Goal: Register for event/course

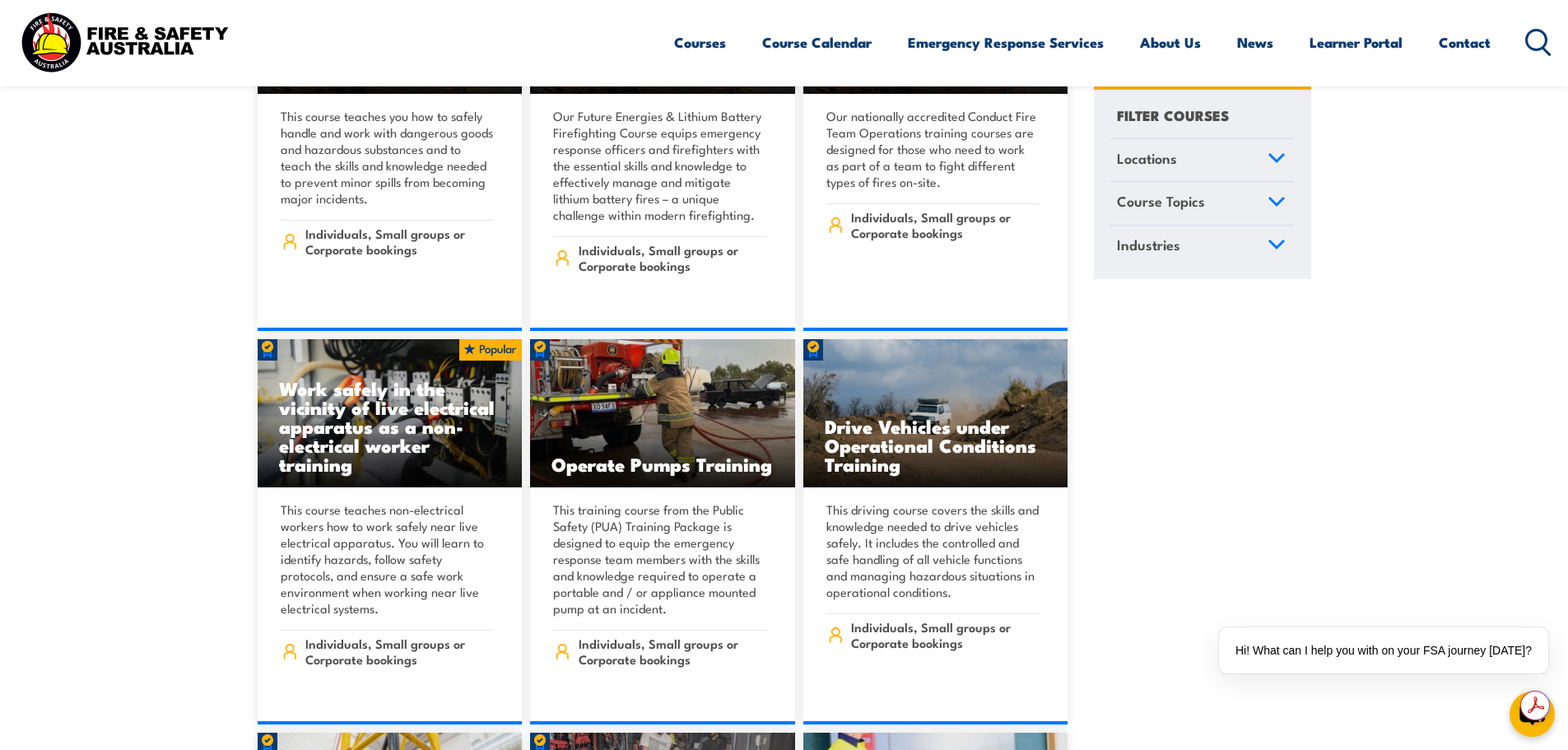
scroll to position [4279, 0]
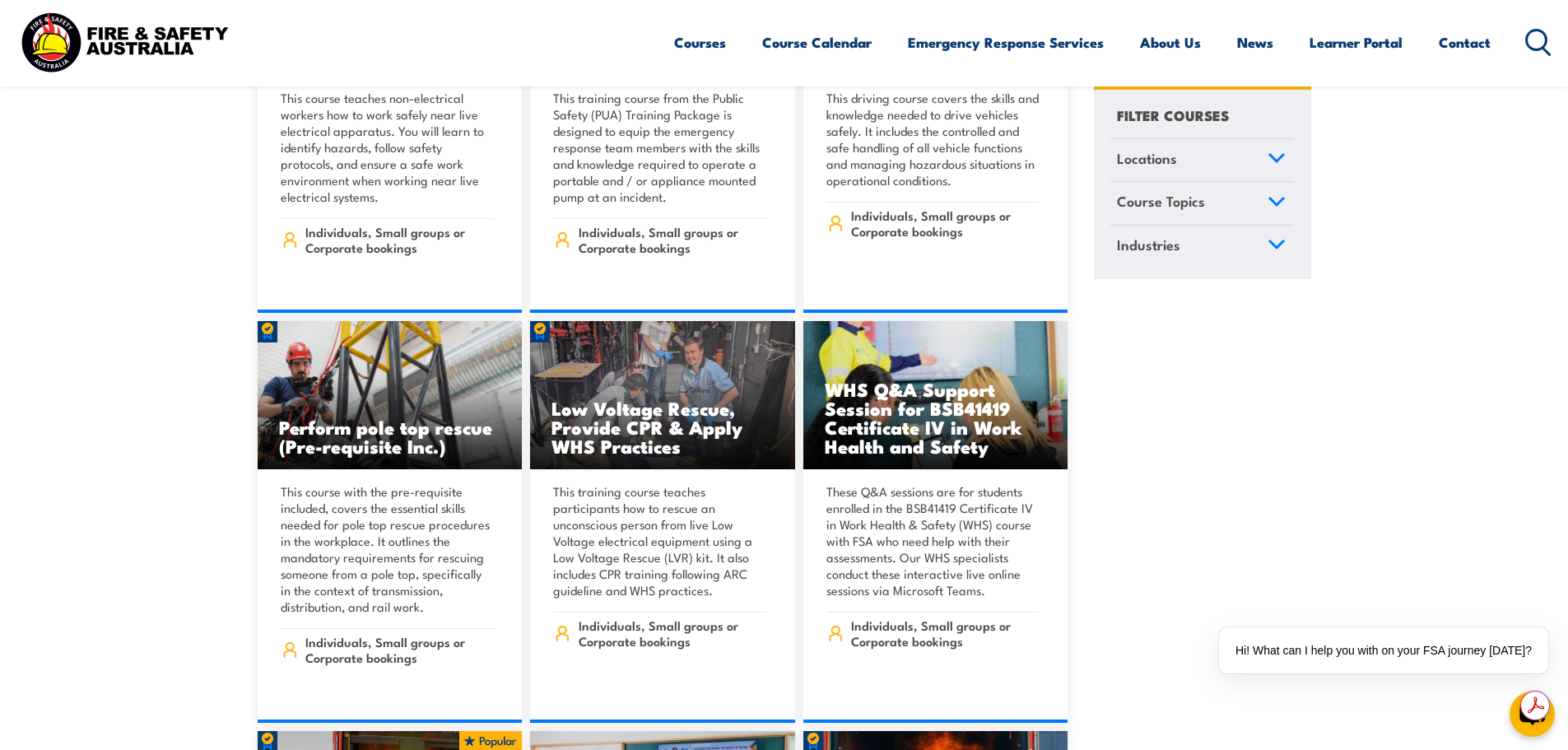
click at [1280, 194] on link "Course Topics" at bounding box center [1201, 203] width 183 height 43
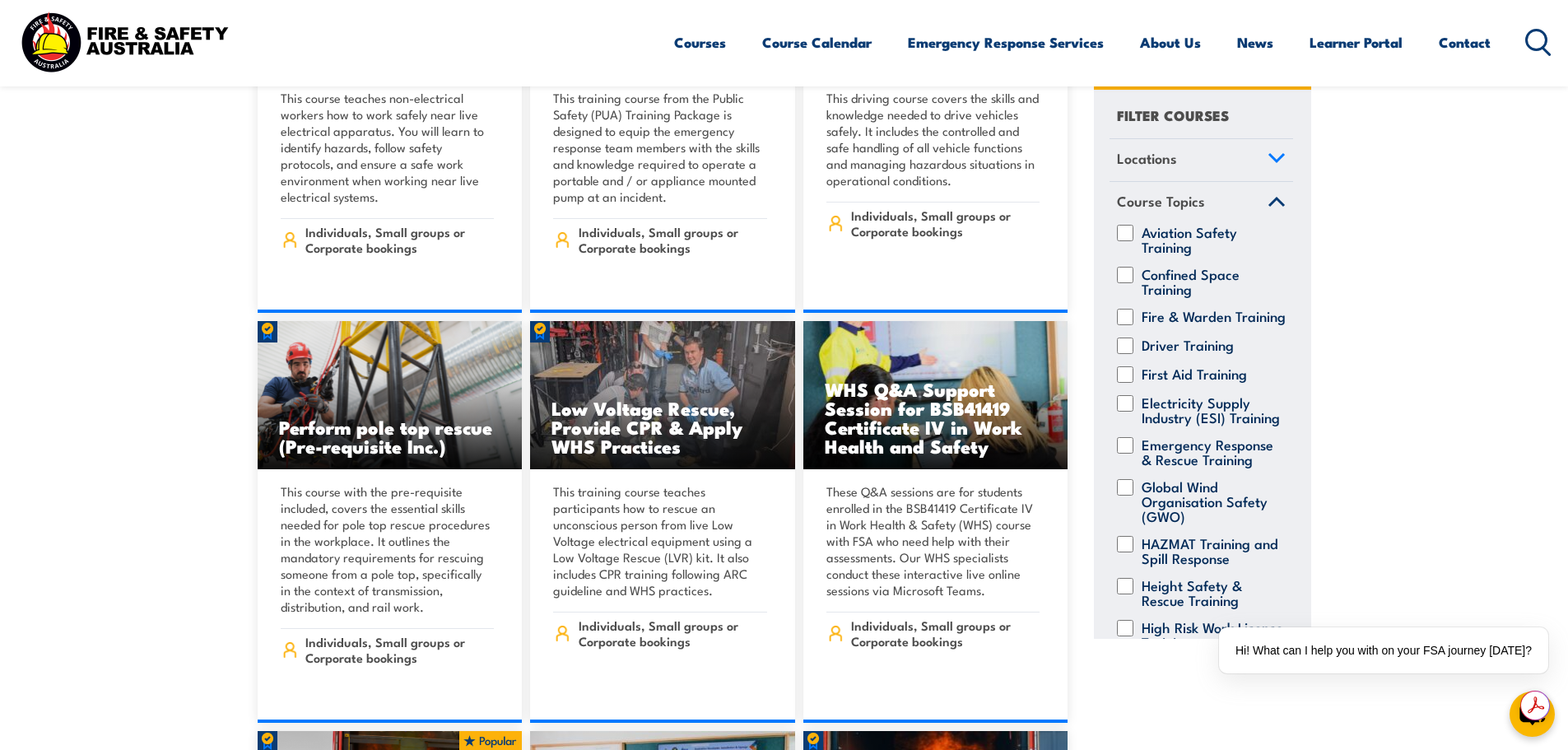
click at [1128, 317] on input "Fire & Warden Training" at bounding box center [1126, 317] width 17 height 17
checkbox input "true"
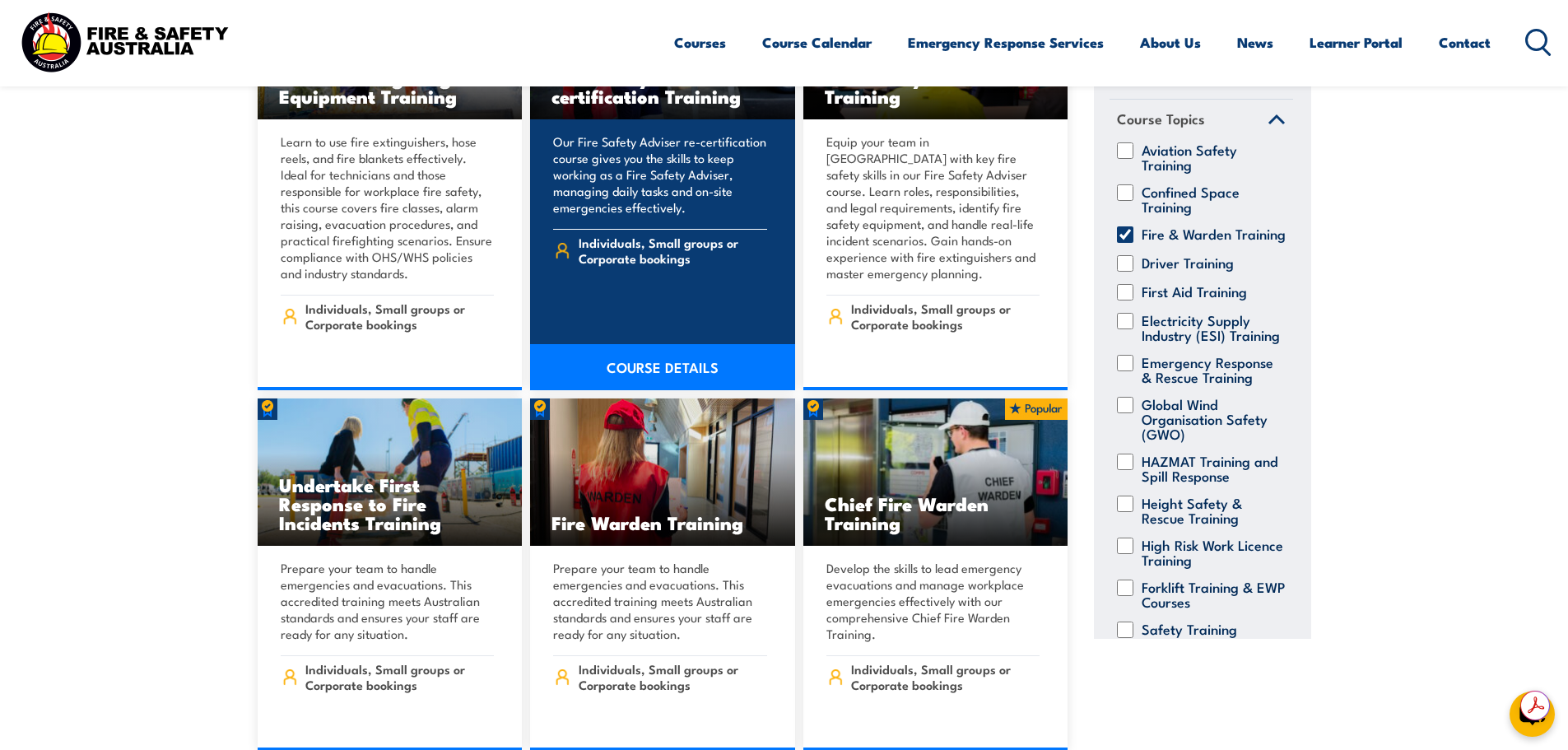
scroll to position [1810, 0]
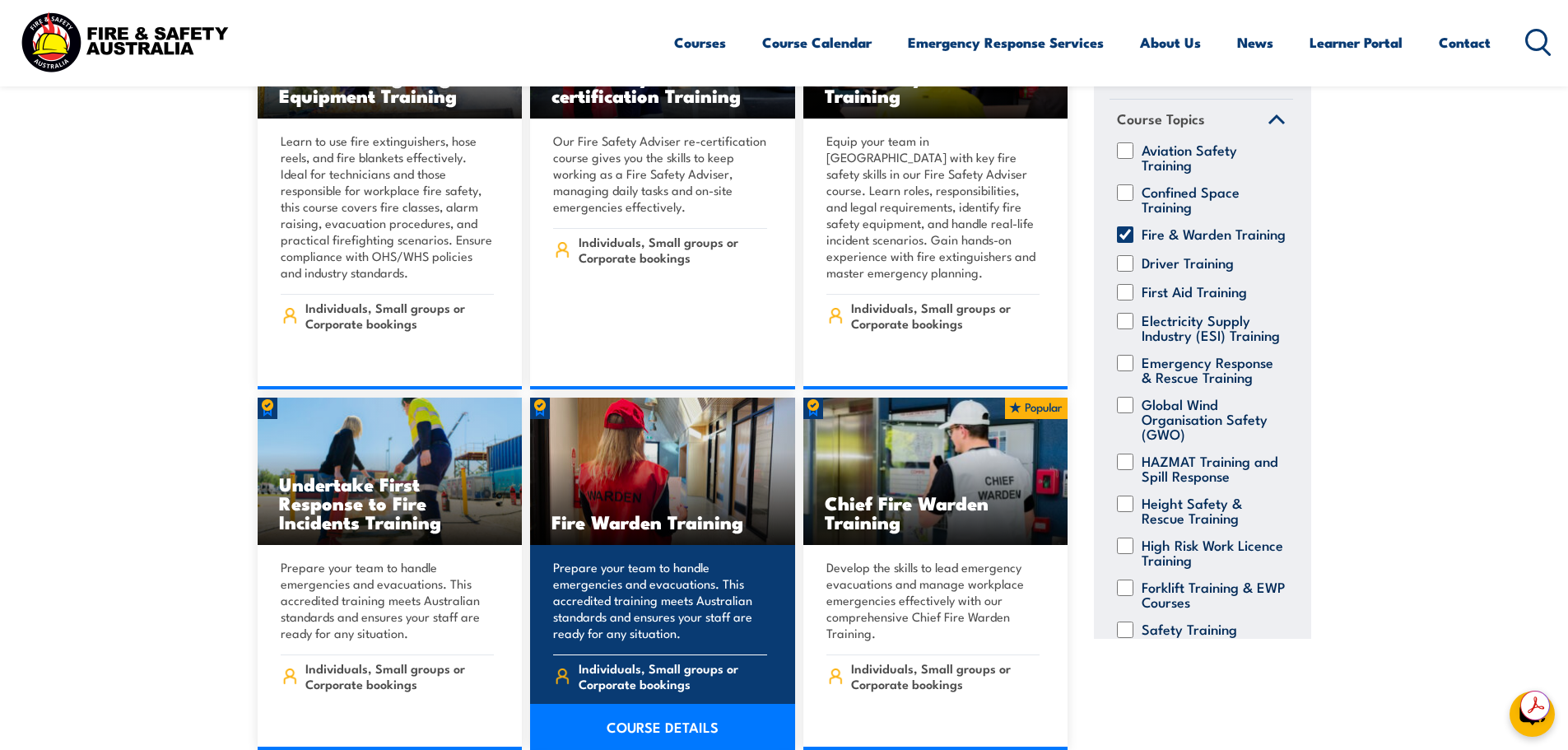
click at [711, 711] on link "COURSE DETAILS" at bounding box center [662, 726] width 265 height 46
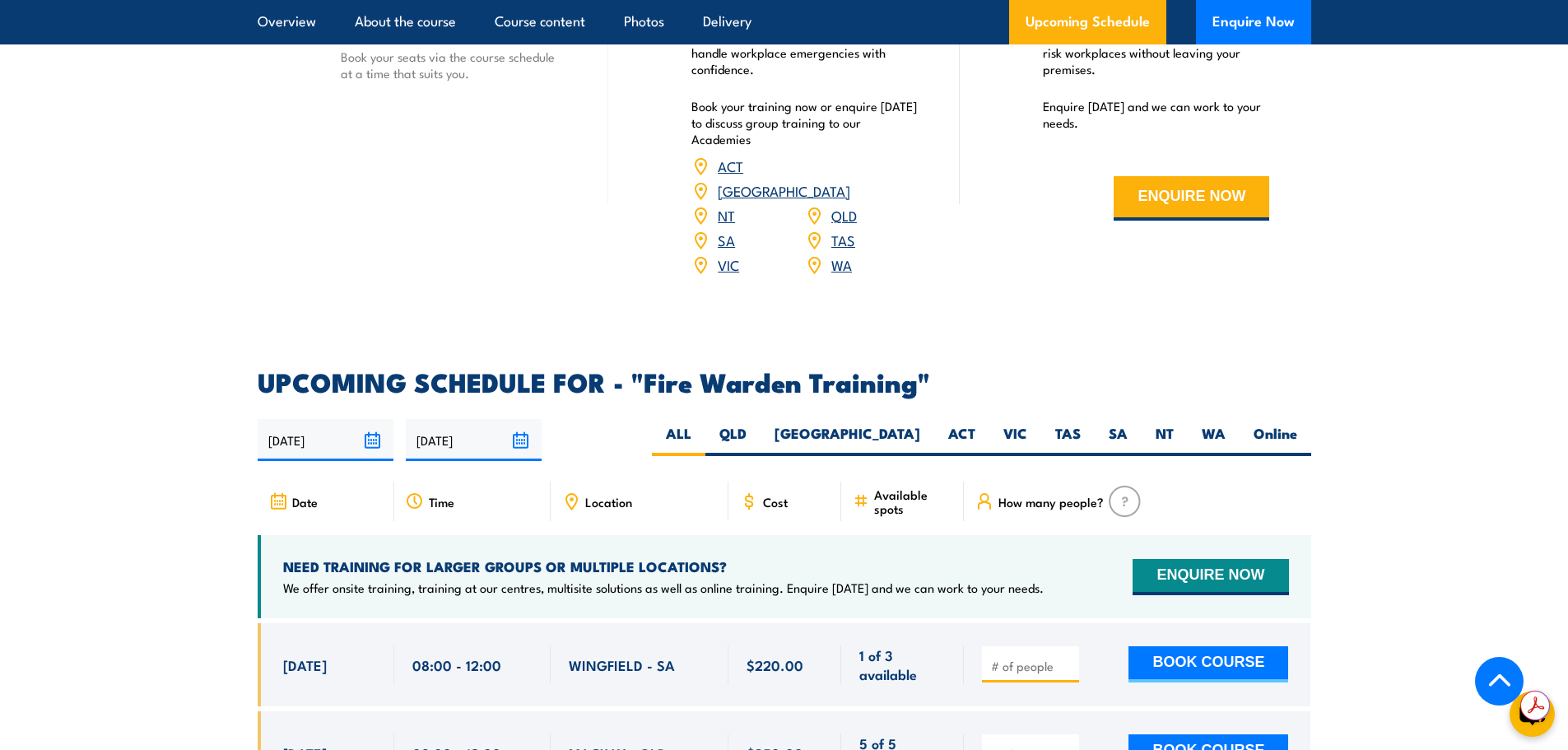
scroll to position [2880, 0]
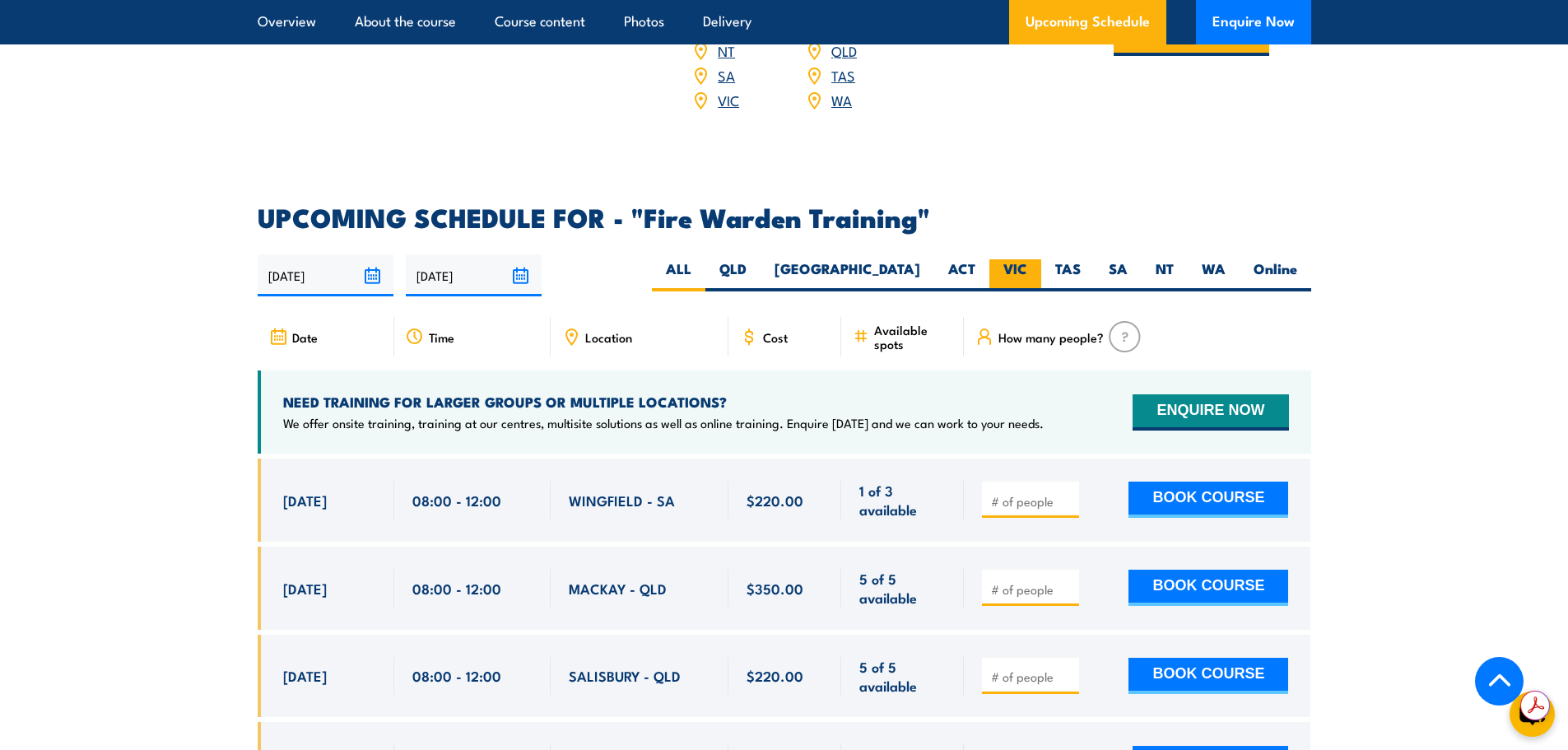
click at [999, 259] on label "VIC" at bounding box center [1015, 275] width 52 height 32
click at [1027, 259] on input "VIC" at bounding box center [1032, 264] width 11 height 11
radio input "true"
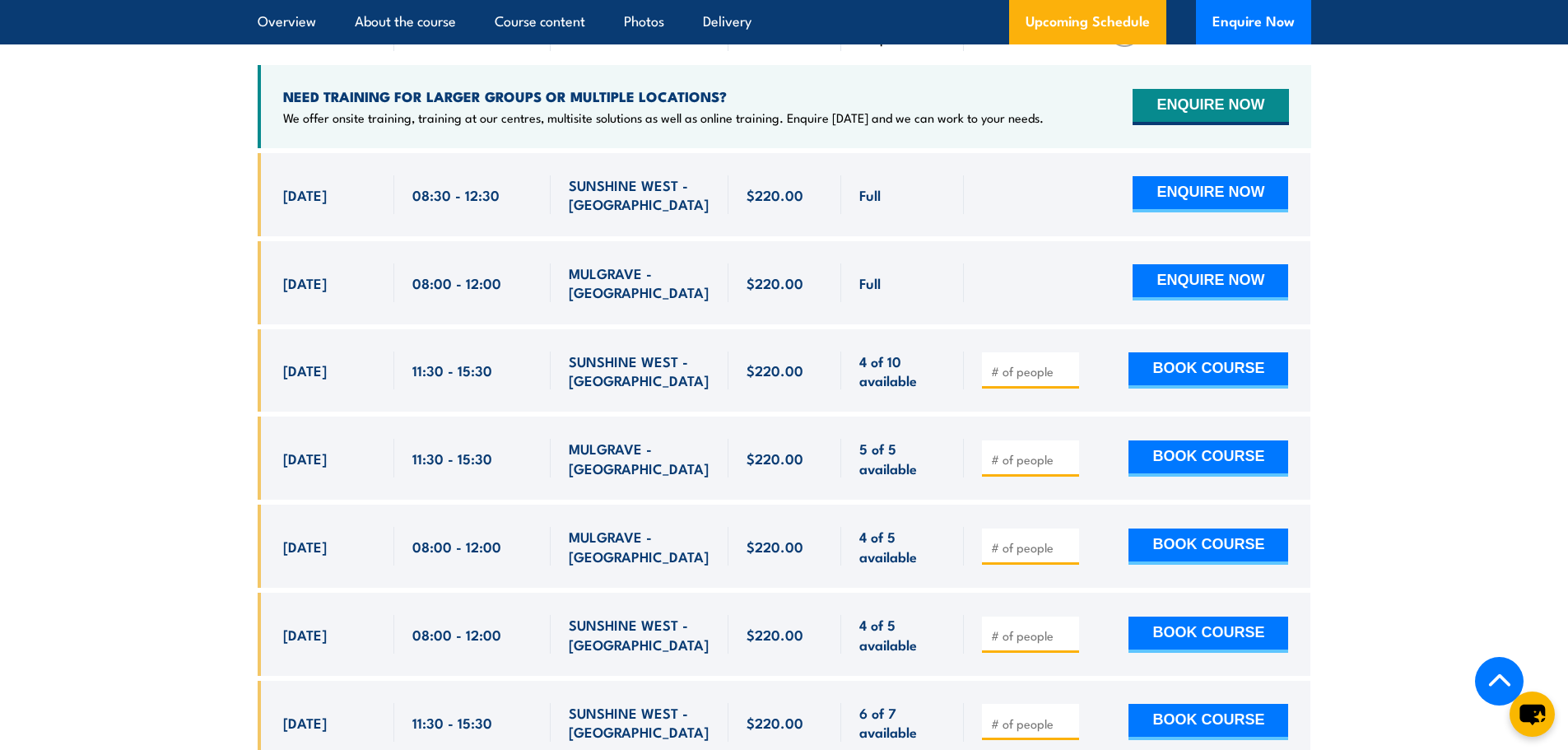
scroll to position [3224, 0]
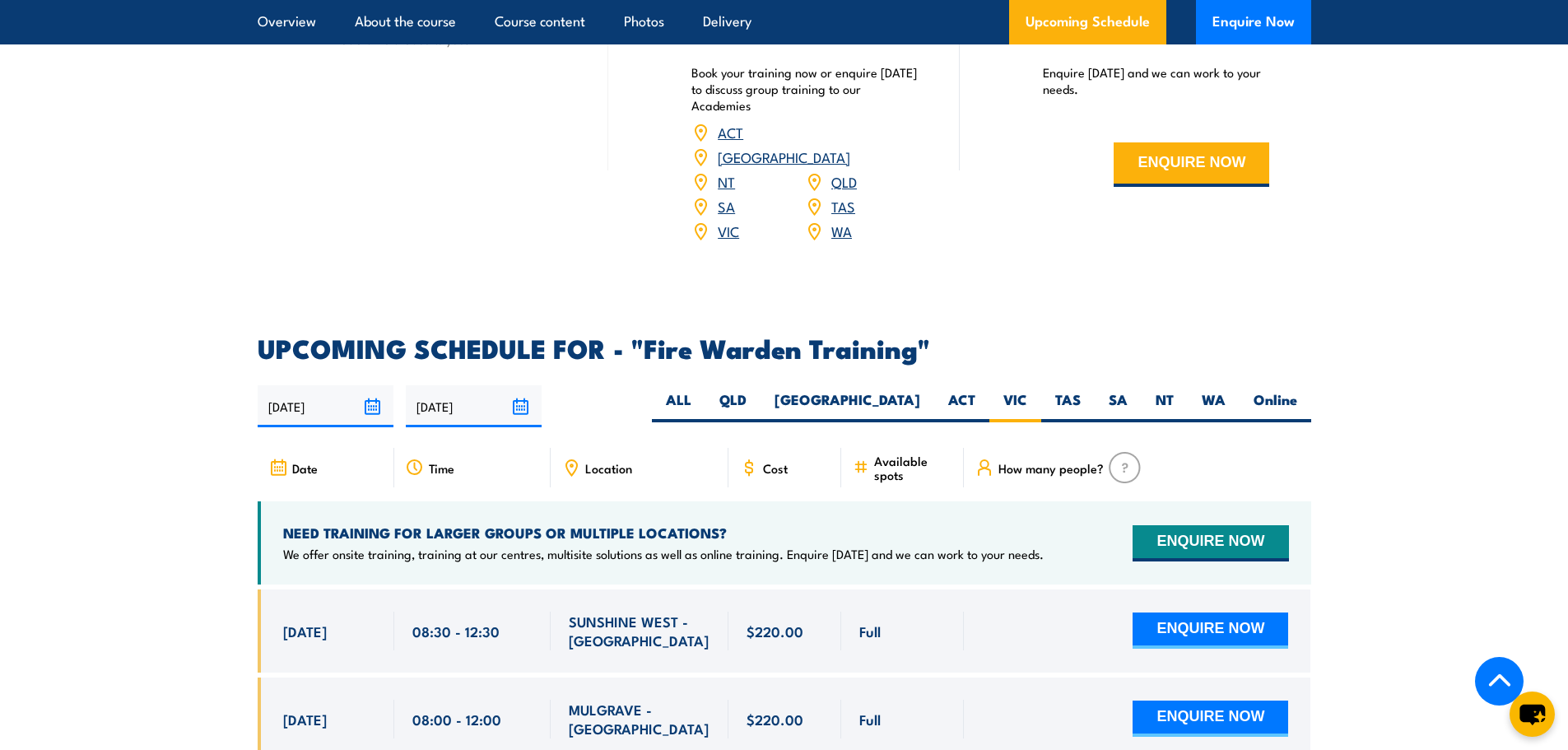
scroll to position [2731, 0]
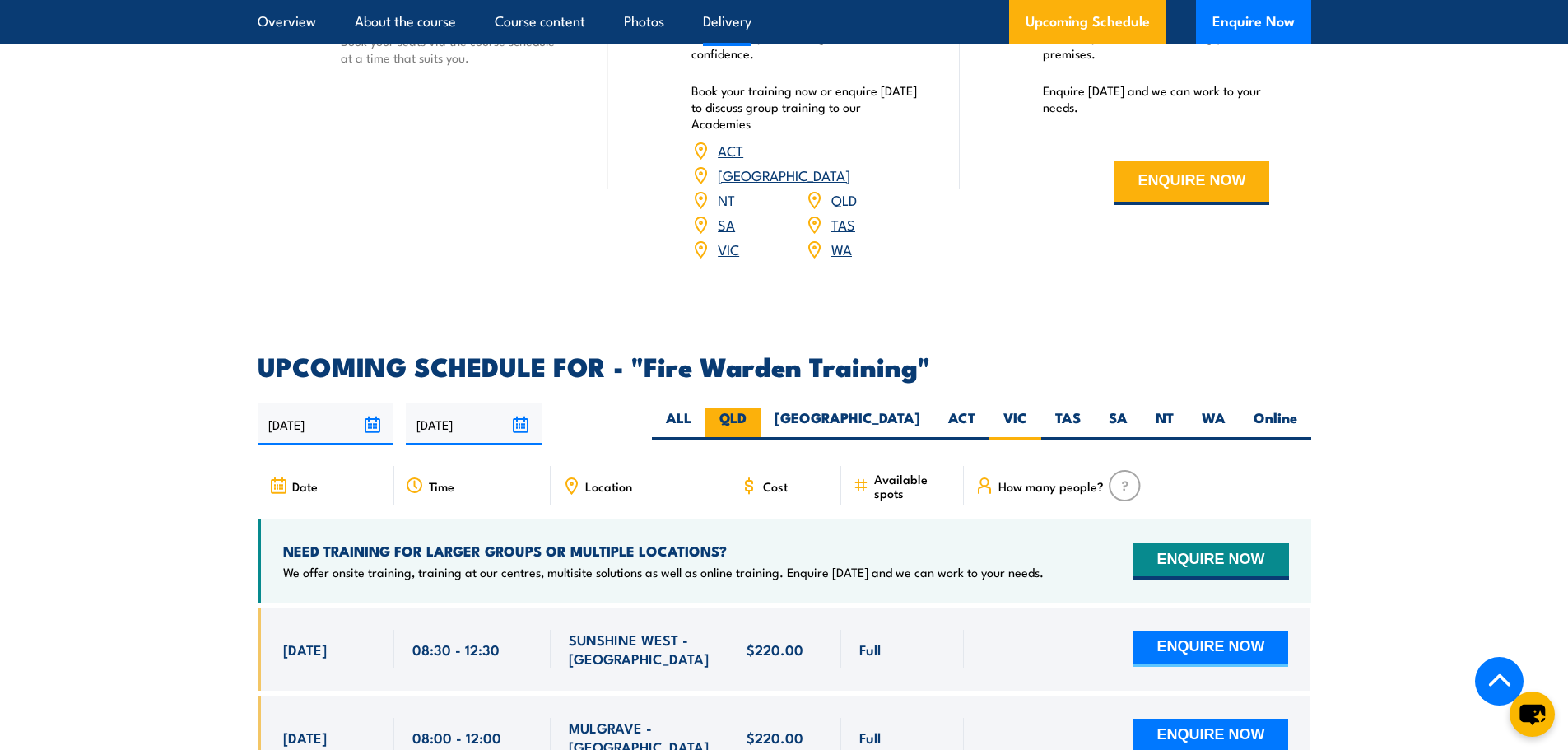
click at [760, 408] on label "QLD" at bounding box center [734, 424] width 56 height 32
click at [757, 408] on input "QLD" at bounding box center [752, 413] width 11 height 11
radio input "true"
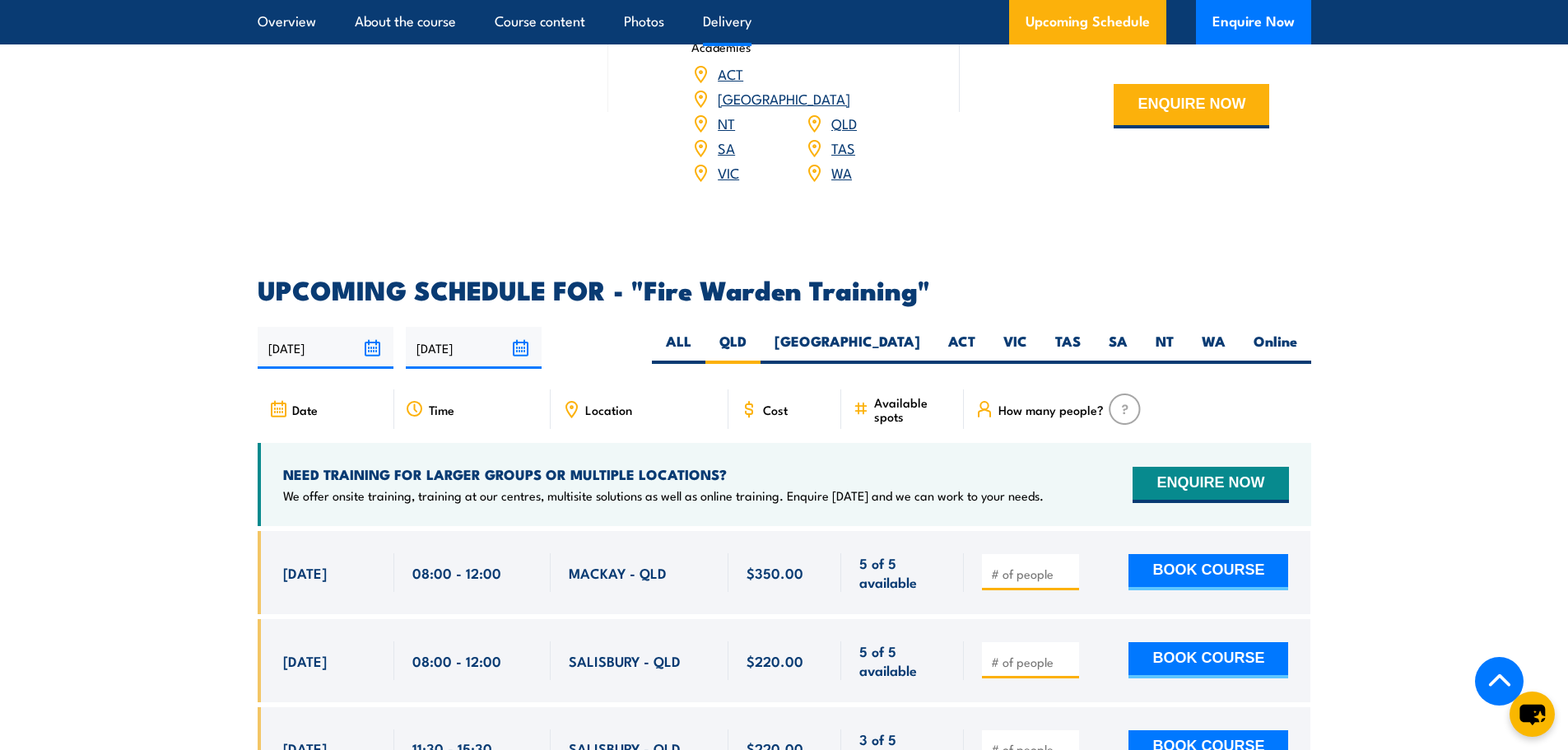
scroll to position [2649, 0]
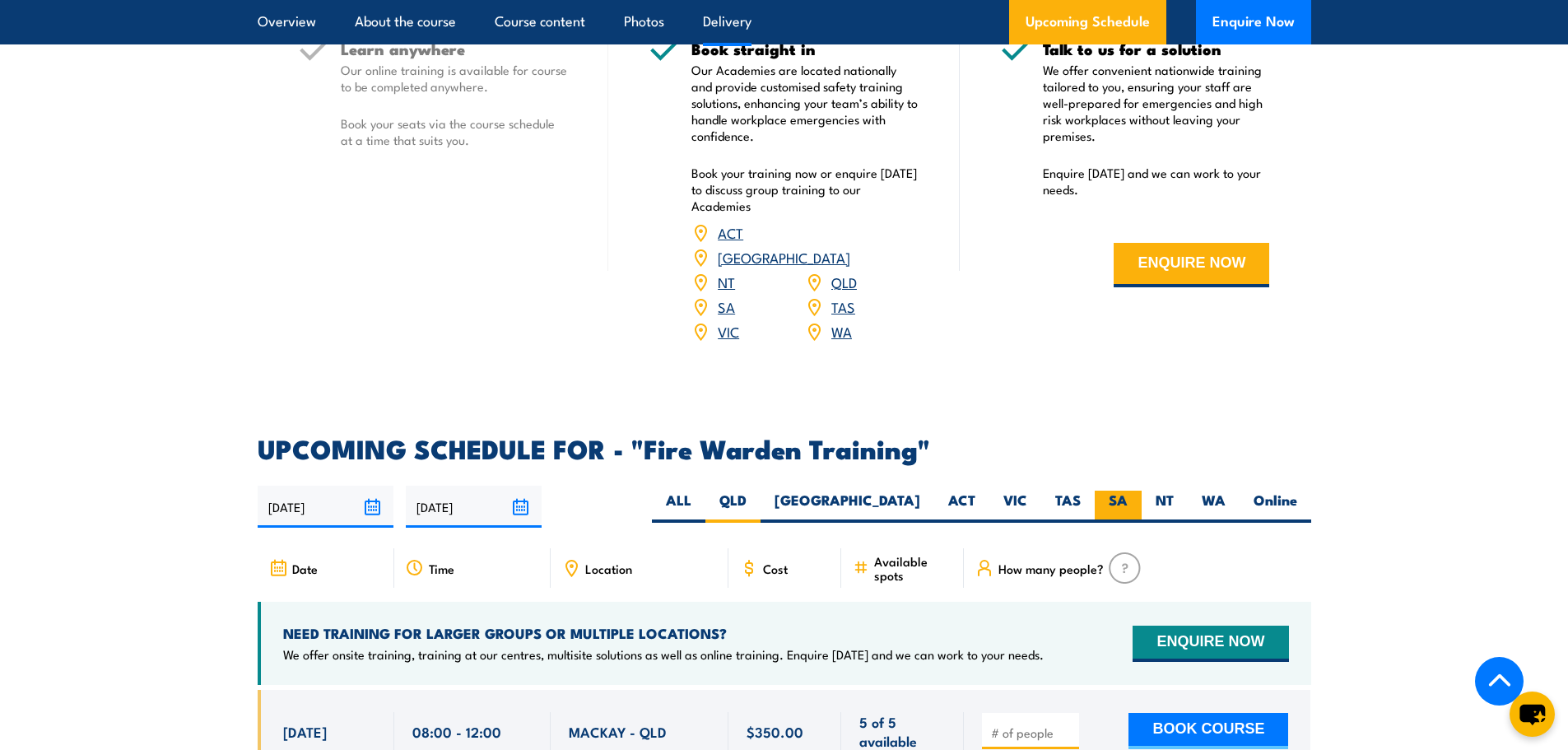
click at [1129, 490] on label "SA" at bounding box center [1119, 506] width 47 height 32
click at [1129, 490] on input "SA" at bounding box center [1133, 495] width 11 height 11
radio input "true"
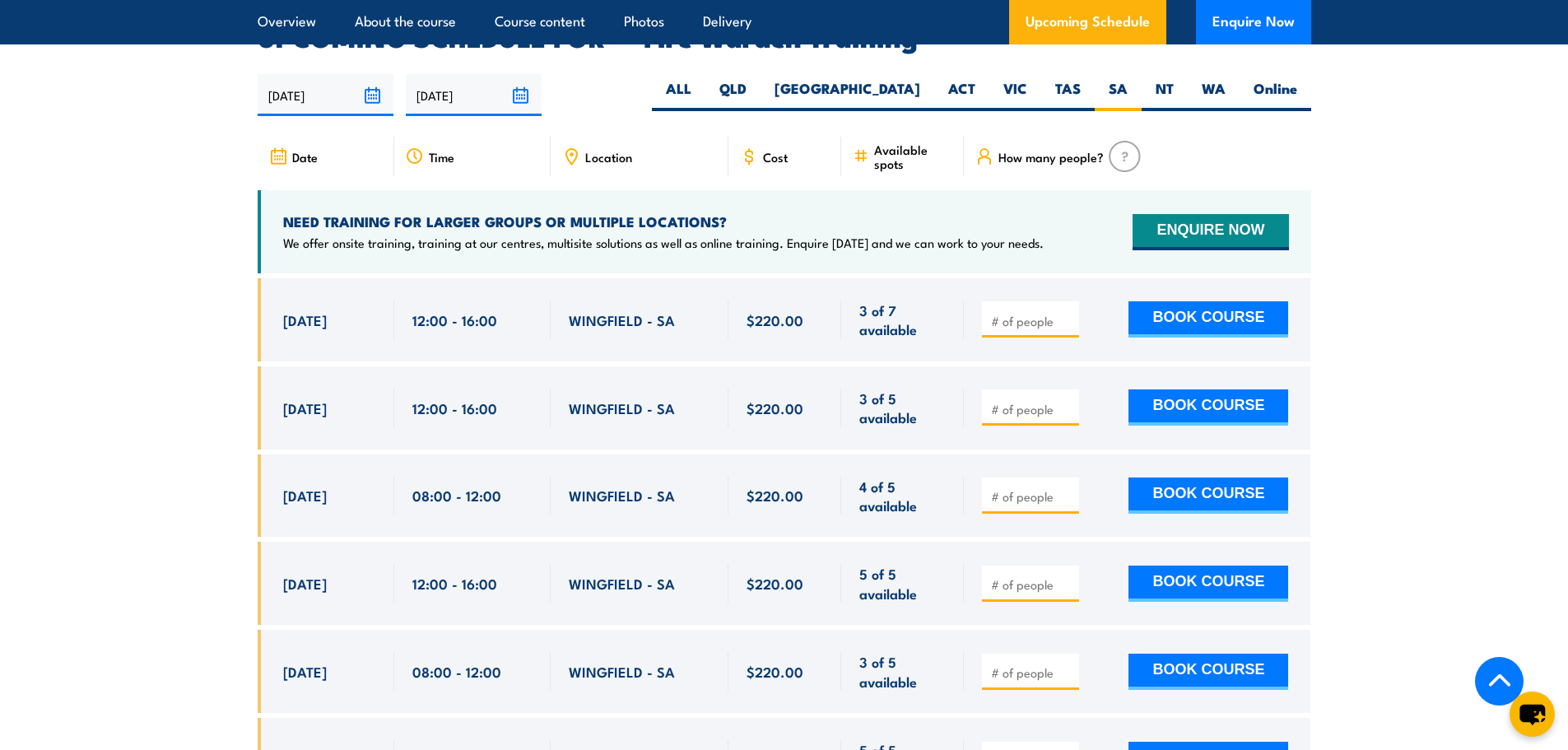
scroll to position [3142, 0]
